Goal: Navigation & Orientation: Find specific page/section

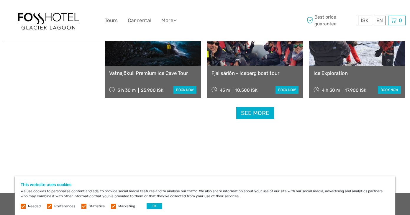
scroll to position [632, 0]
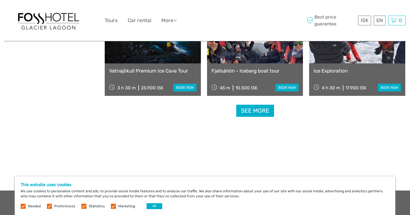
click at [112, 206] on label at bounding box center [113, 206] width 5 height 5
click at [0, 0] on input "checkbox" at bounding box center [0, 0] width 0 height 0
click at [83, 206] on label at bounding box center [83, 206] width 5 height 5
click at [0, 0] on input "checkbox" at bounding box center [0, 0] width 0 height 0
click at [50, 206] on label at bounding box center [49, 206] width 5 height 5
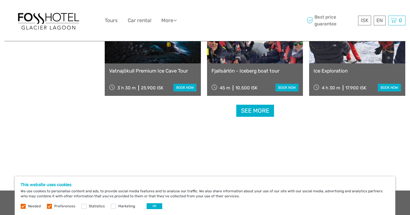
click at [0, 0] on input "checkbox" at bounding box center [0, 0] width 0 height 0
click at [152, 205] on button "OK" at bounding box center [155, 206] width 16 height 6
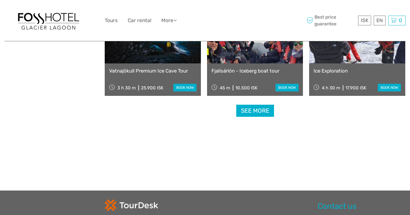
click at [252, 109] on link "See more" at bounding box center [255, 111] width 38 height 12
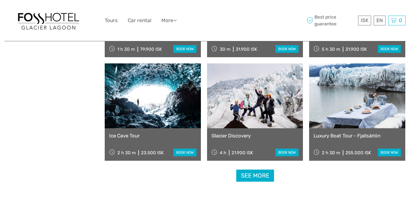
scroll to position [1188, 0]
click at [243, 177] on link "See more" at bounding box center [255, 175] width 38 height 12
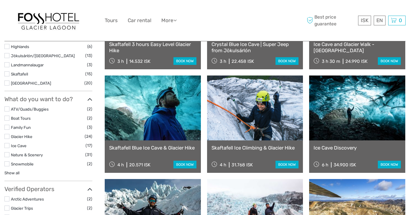
scroll to position [241, 0]
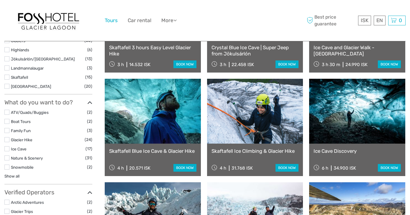
click at [111, 21] on link "Tours" at bounding box center [111, 20] width 13 height 9
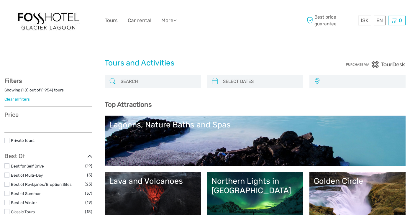
select select
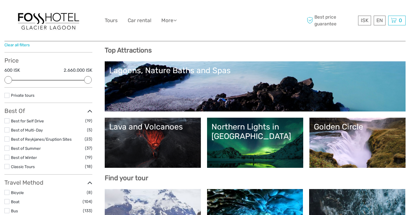
scroll to position [54, 0]
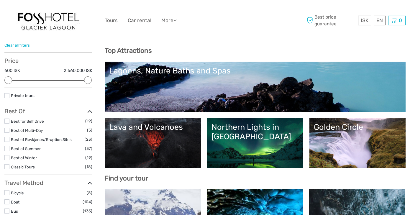
click at [163, 127] on div "Lava and Volcanoes" at bounding box center [152, 126] width 87 height 9
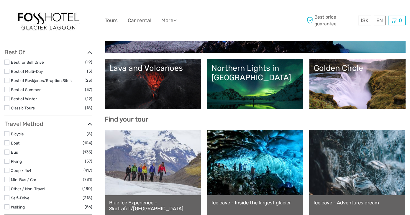
scroll to position [109, 0]
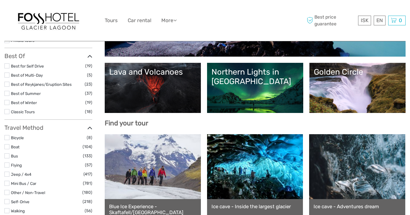
click at [335, 74] on div "Golden Circle" at bounding box center [357, 71] width 87 height 9
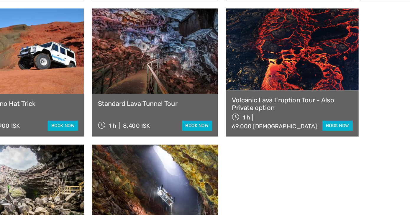
scroll to position [441, 0]
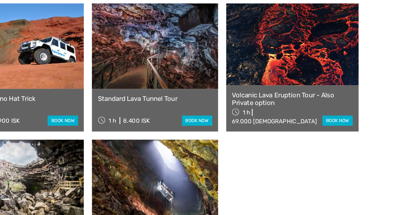
click at [222, 54] on link at bounding box center [258, 85] width 101 height 62
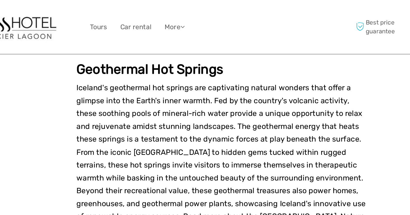
scroll to position [1239, 0]
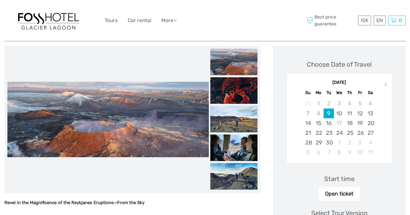
scroll to position [70, 0]
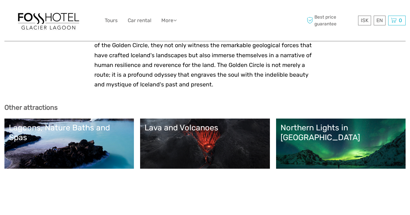
scroll to position [1769, 0]
